Goal: Task Accomplishment & Management: Use online tool/utility

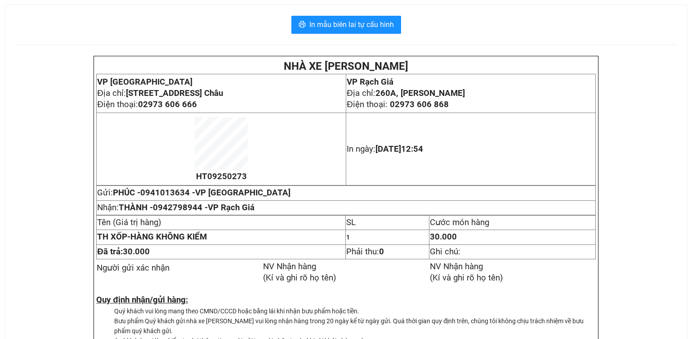
click at [341, 9] on div "In mẫu biên lai tự cấu hình NHÀ XE [PERSON_NAME] VP [GEOGRAPHIC_DATA] chỉ: [STR…" at bounding box center [346, 196] width 682 height 382
click at [339, 24] on span "In mẫu biên lai tự cấu hình" at bounding box center [351, 24] width 85 height 11
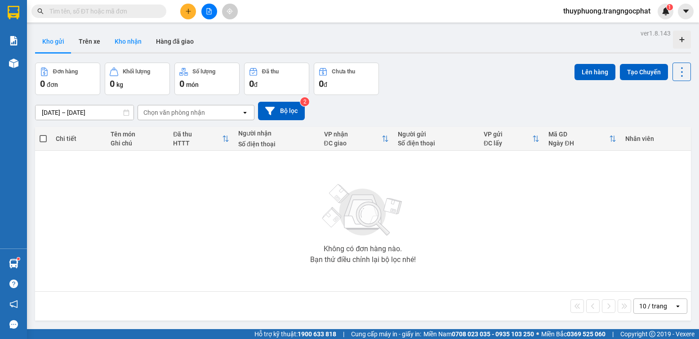
click at [125, 40] on button "Kho nhận" at bounding box center [127, 42] width 41 height 22
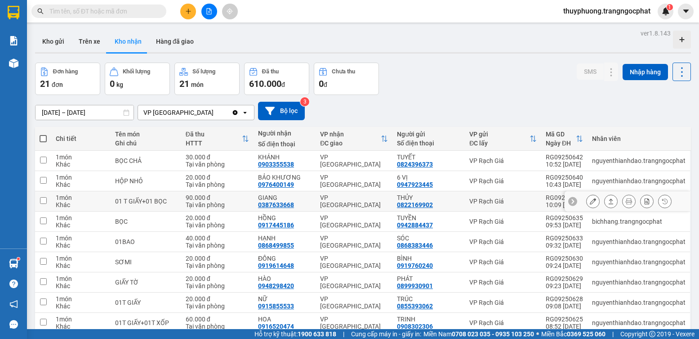
drag, startPoint x: 607, startPoint y: 203, endPoint x: 598, endPoint y: 205, distance: 9.6
click at [607, 203] on button at bounding box center [611, 201] width 13 height 16
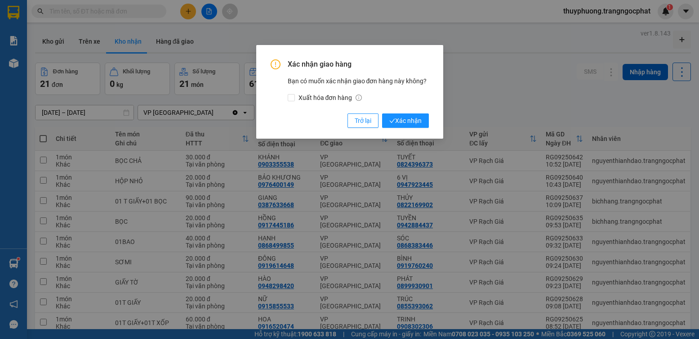
click at [382, 113] on button "Xác nhận" at bounding box center [405, 120] width 47 height 14
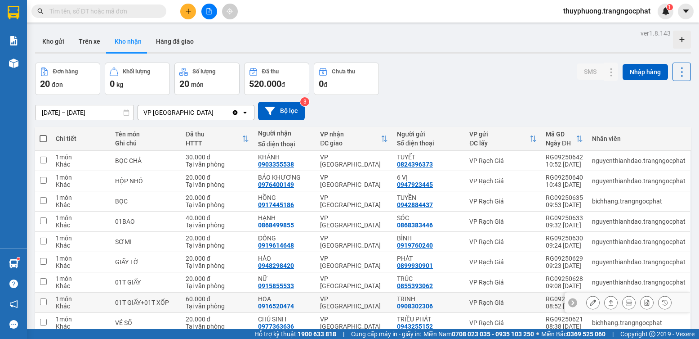
scroll to position [45, 0]
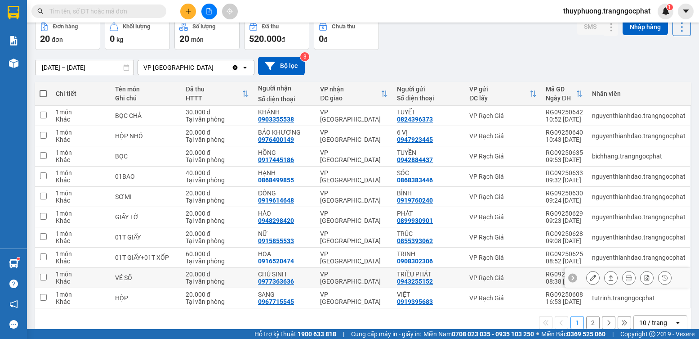
click at [608, 277] on icon at bounding box center [611, 277] width 6 height 6
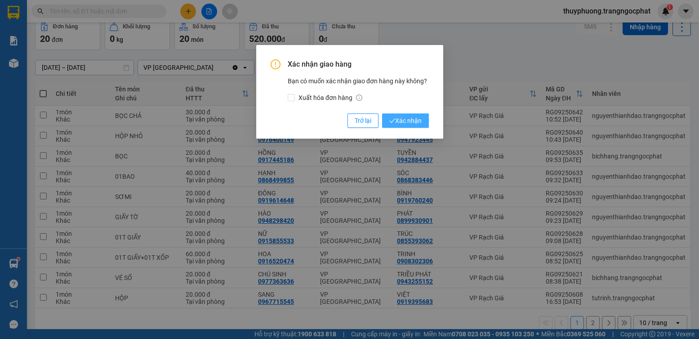
click at [382, 113] on button "Xác nhận" at bounding box center [405, 120] width 47 height 14
